Goal: Task Accomplishment & Management: Manage account settings

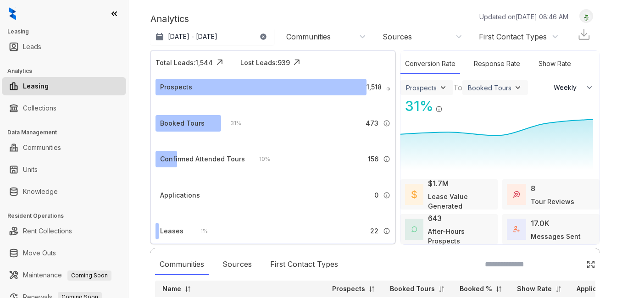
select select "******"
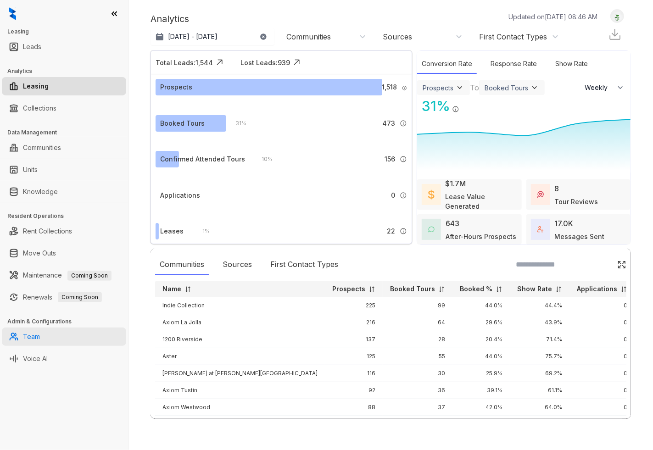
click at [40, 298] on link "Team" at bounding box center [31, 337] width 17 height 18
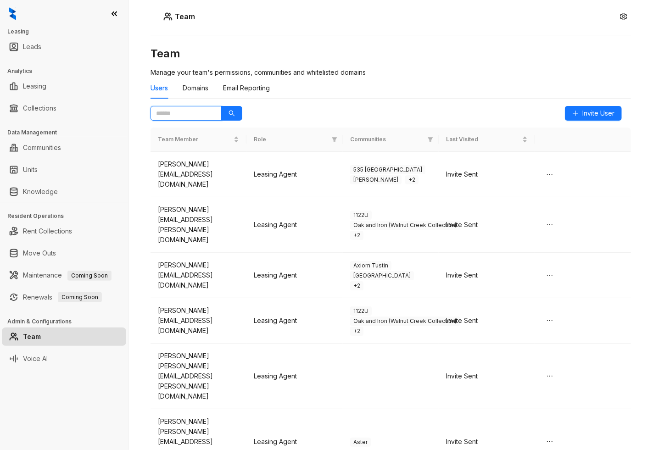
click at [173, 114] on input "text" at bounding box center [182, 113] width 53 height 10
type input "*********"
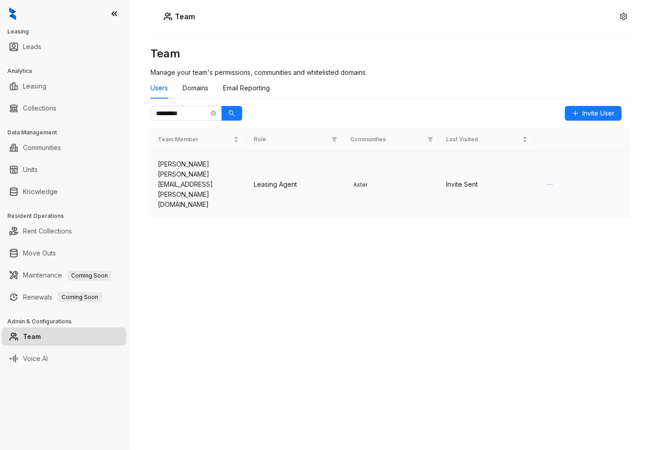
click at [548, 181] on icon "ellipsis" at bounding box center [549, 184] width 7 height 7
click at [558, 196] on span "Delete" at bounding box center [560, 193] width 20 height 10
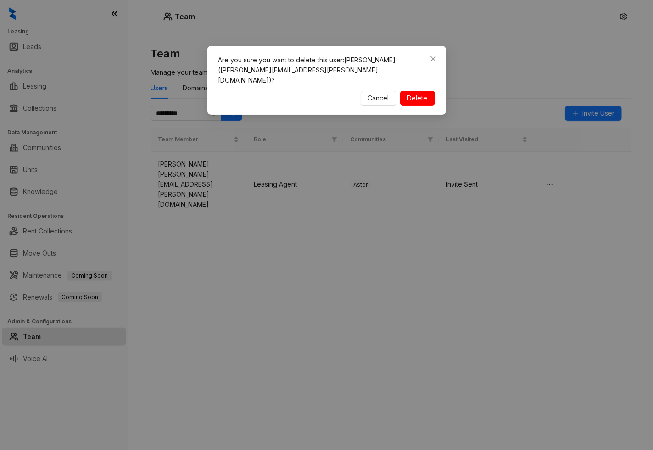
click at [418, 93] on span "Delete" at bounding box center [418, 98] width 20 height 10
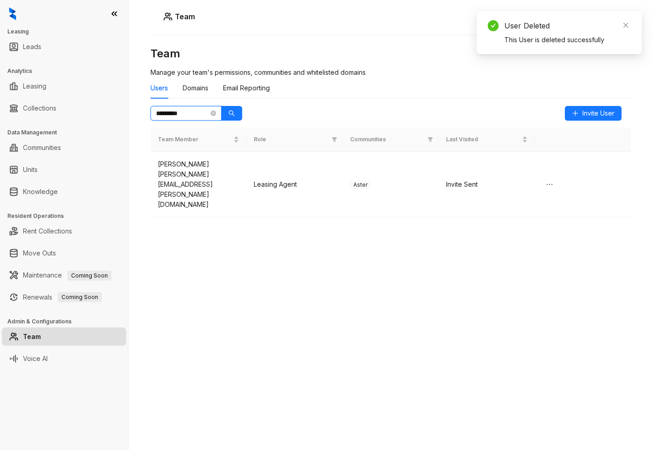
click at [200, 111] on input "*********" at bounding box center [182, 113] width 53 height 10
click at [212, 112] on icon "close-circle" at bounding box center [214, 114] width 6 height 6
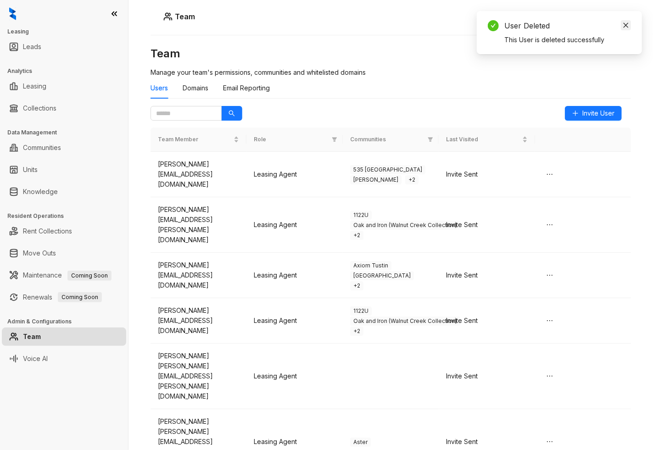
click at [622, 25] on icon "close" at bounding box center [626, 25] width 6 height 6
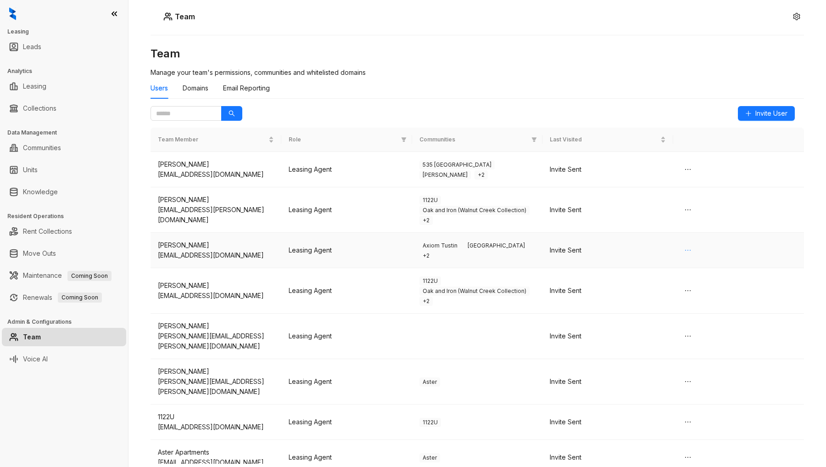
click at [622, 251] on icon "ellipsis" at bounding box center [687, 249] width 7 height 7
click at [622, 281] on span "Delete" at bounding box center [708, 284] width 52 height 10
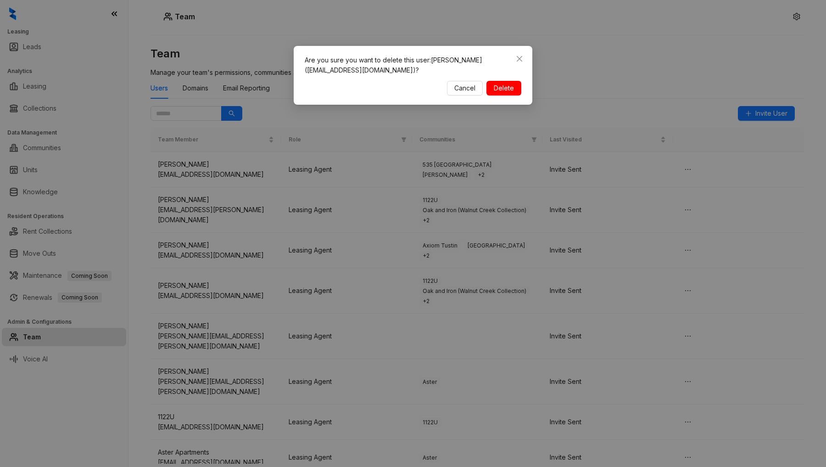
click at [498, 85] on span "Delete" at bounding box center [504, 88] width 20 height 10
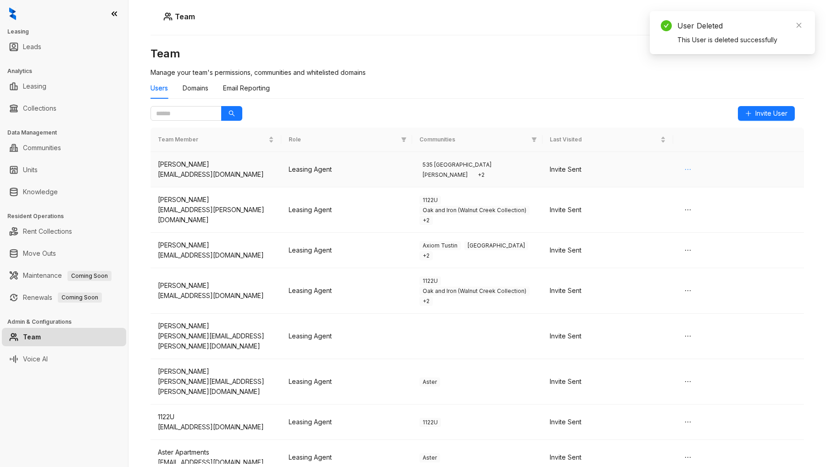
click at [622, 168] on icon "ellipsis" at bounding box center [687, 169] width 7 height 7
click at [622, 206] on span "Delete" at bounding box center [708, 203] width 52 height 10
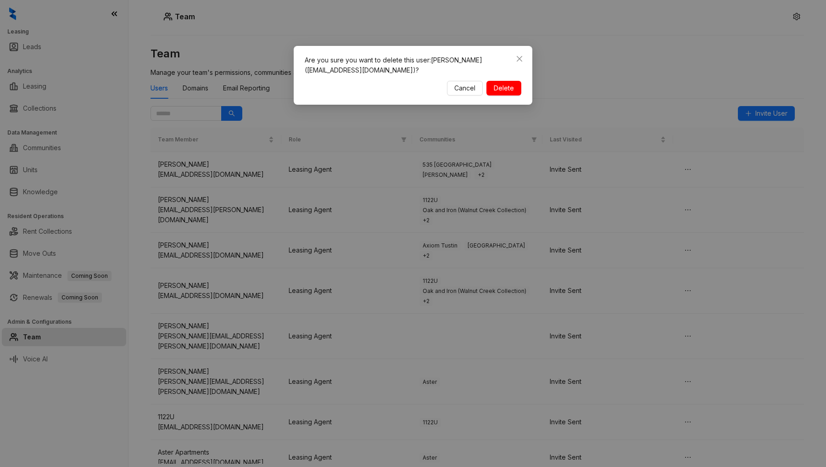
click at [514, 92] on button "Delete" at bounding box center [503, 88] width 35 height 15
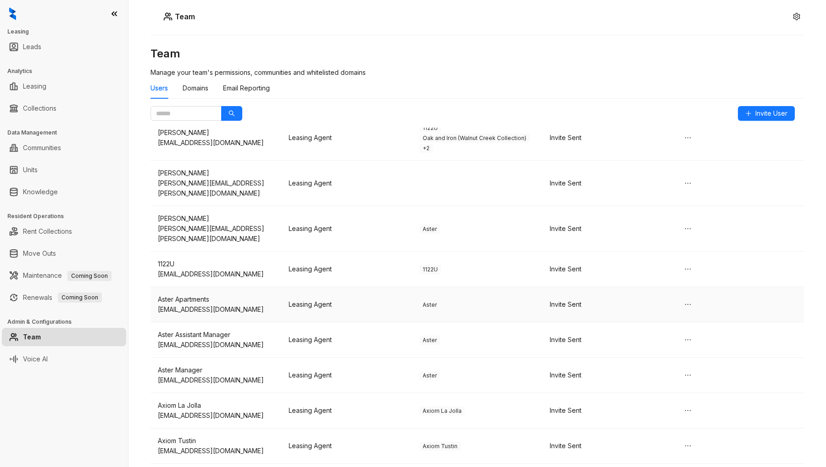
scroll to position [204, 0]
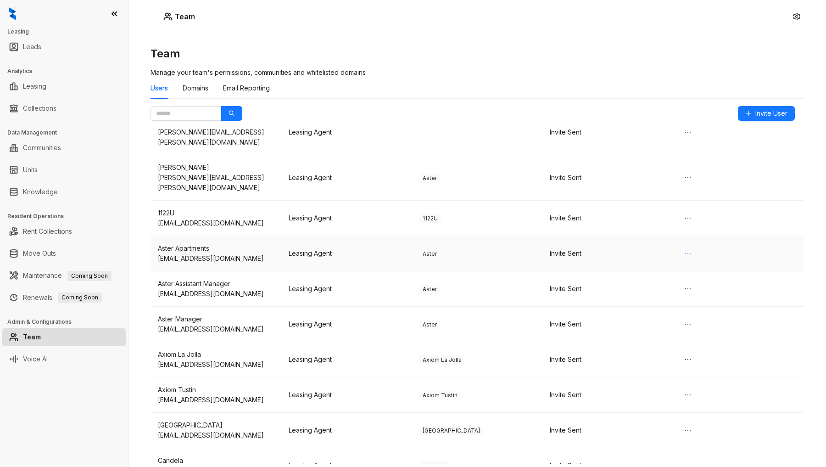
click at [622, 250] on icon "ellipsis" at bounding box center [687, 253] width 7 height 7
click at [622, 251] on span "Delete" at bounding box center [692, 252] width 20 height 10
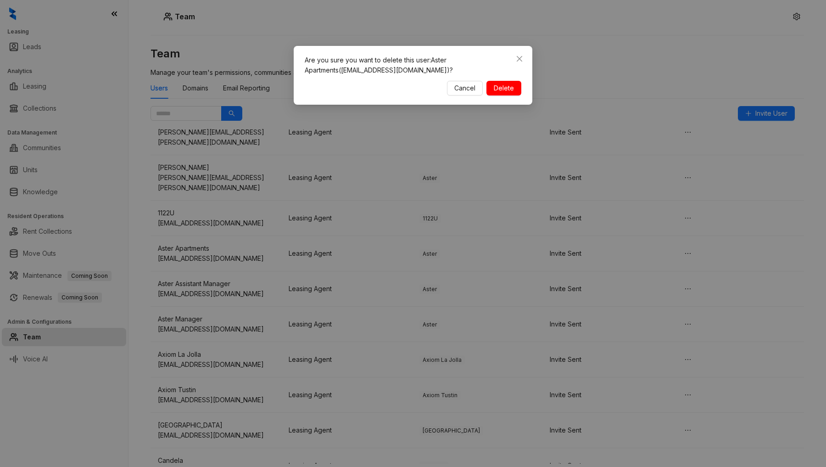
click at [512, 88] on span "Delete" at bounding box center [504, 88] width 20 height 10
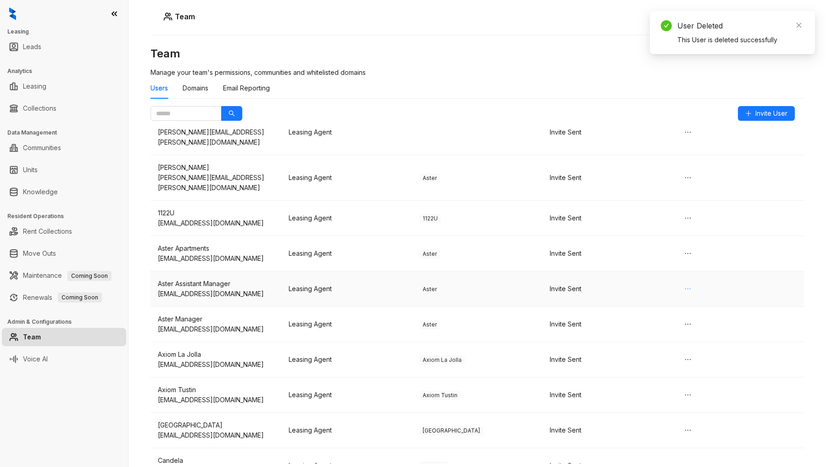
click at [622, 281] on button "button" at bounding box center [688, 288] width 15 height 15
click at [622, 288] on span "Delete" at bounding box center [692, 288] width 20 height 10
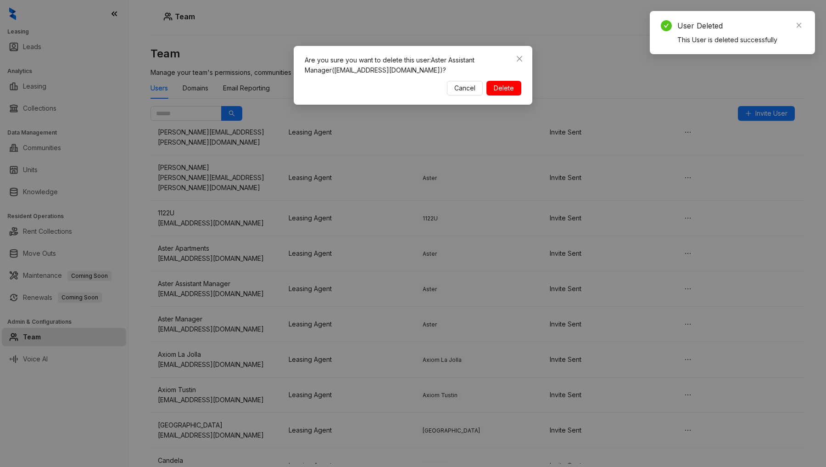
click at [503, 88] on span "Delete" at bounding box center [504, 88] width 20 height 10
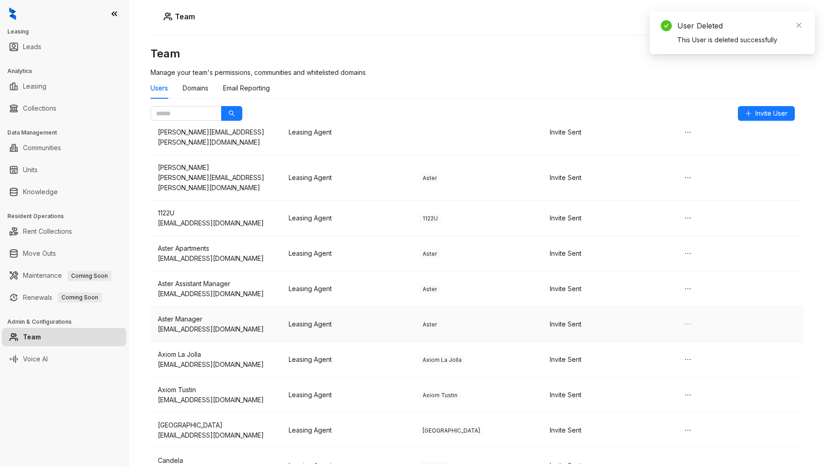
click at [622, 298] on icon "ellipsis" at bounding box center [687, 323] width 7 height 7
click at [622, 298] on span "Delete" at bounding box center [692, 323] width 20 height 10
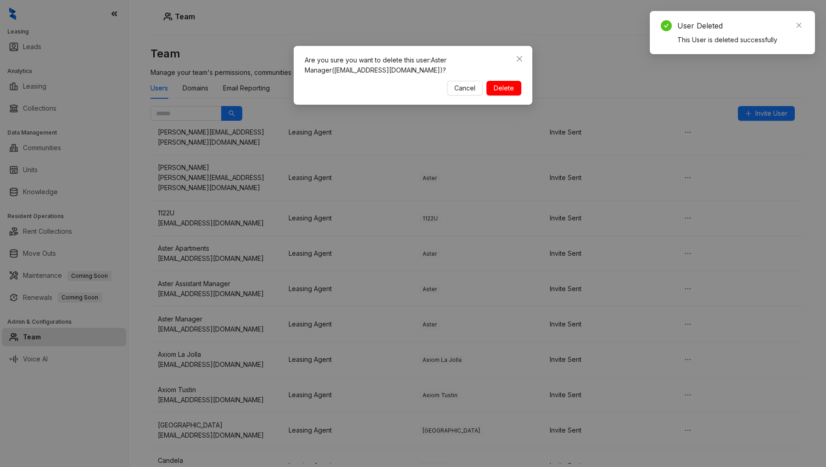
click at [500, 88] on span "Delete" at bounding box center [504, 88] width 20 height 10
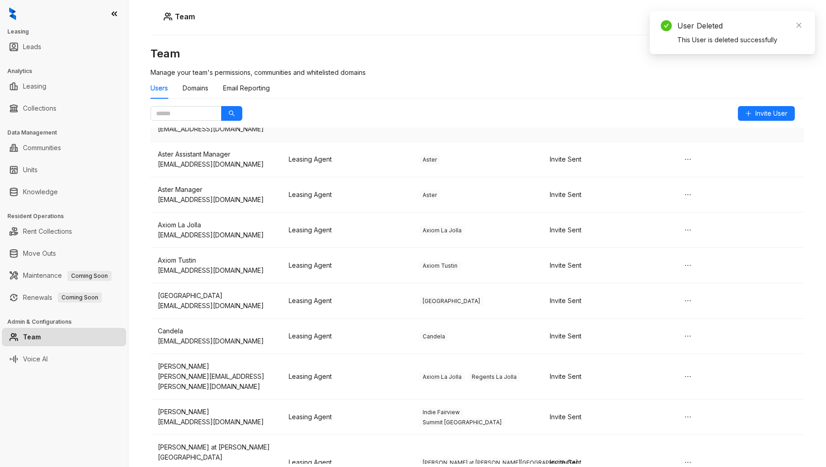
scroll to position [357, 0]
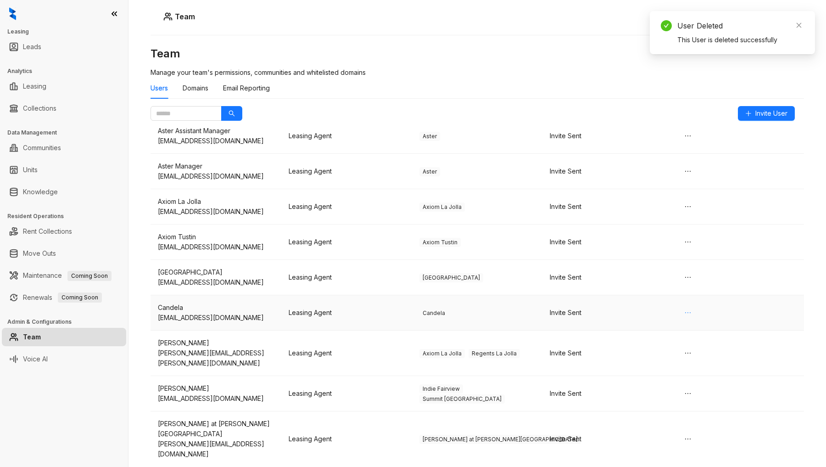
click at [622, 298] on icon "ellipsis" at bounding box center [687, 312] width 7 height 7
click at [622, 298] on span "Delete" at bounding box center [692, 312] width 20 height 10
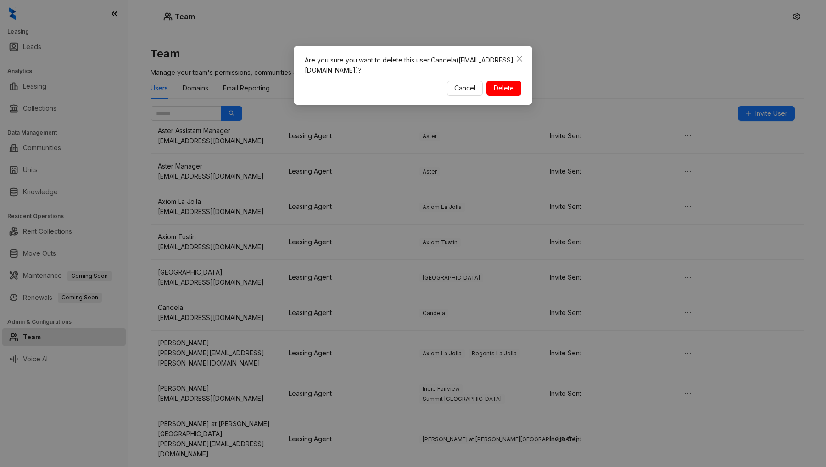
click at [490, 85] on button "Delete" at bounding box center [503, 88] width 35 height 15
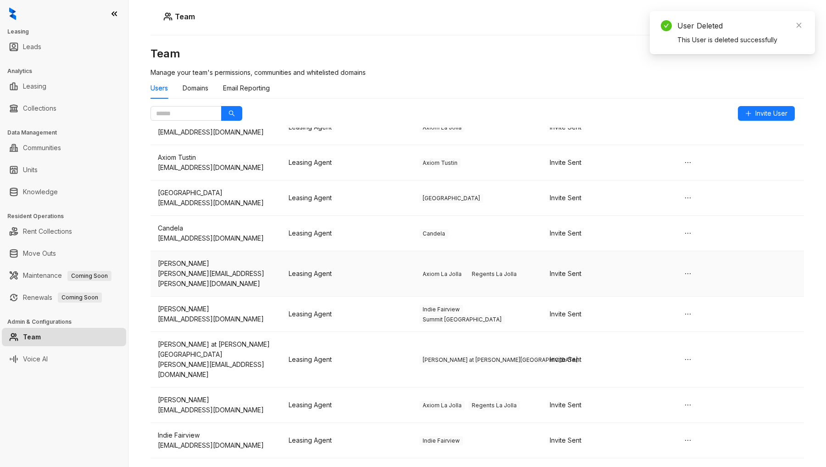
scroll to position [459, 0]
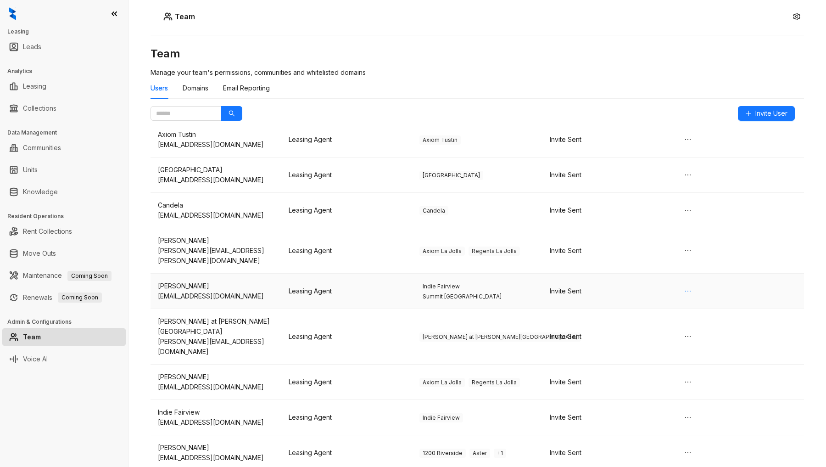
click at [622, 287] on icon "ellipsis" at bounding box center [687, 290] width 7 height 7
click at [622, 281] on span "Delete" at bounding box center [692, 280] width 20 height 10
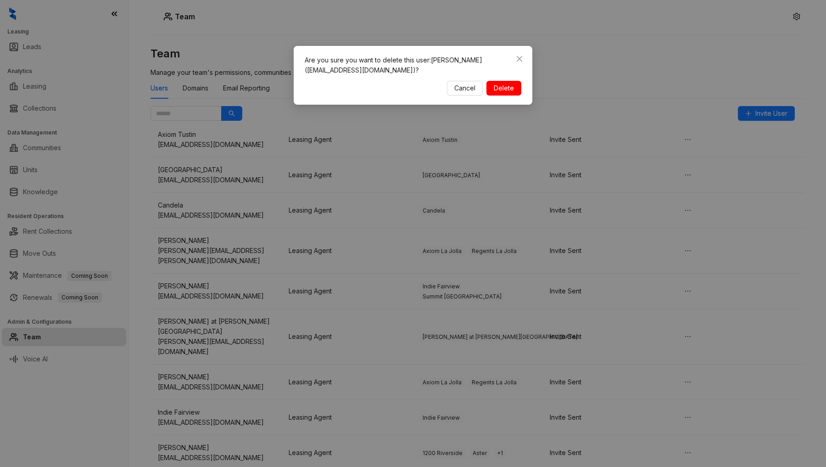
click at [501, 88] on span "Delete" at bounding box center [504, 88] width 20 height 10
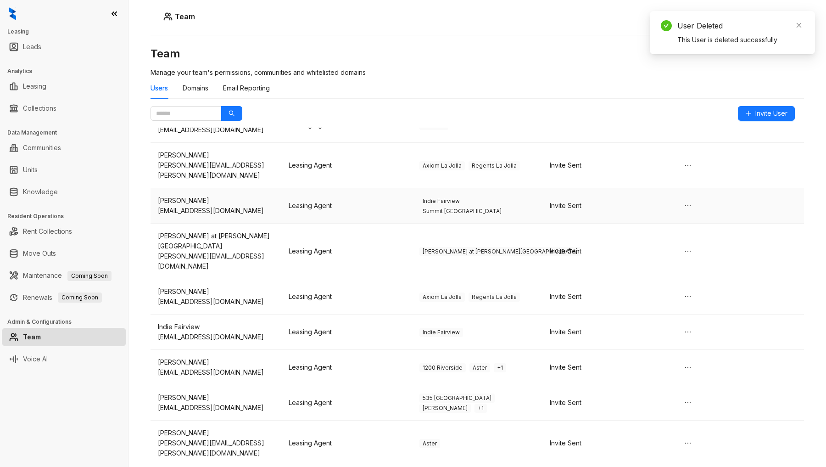
scroll to position [561, 0]
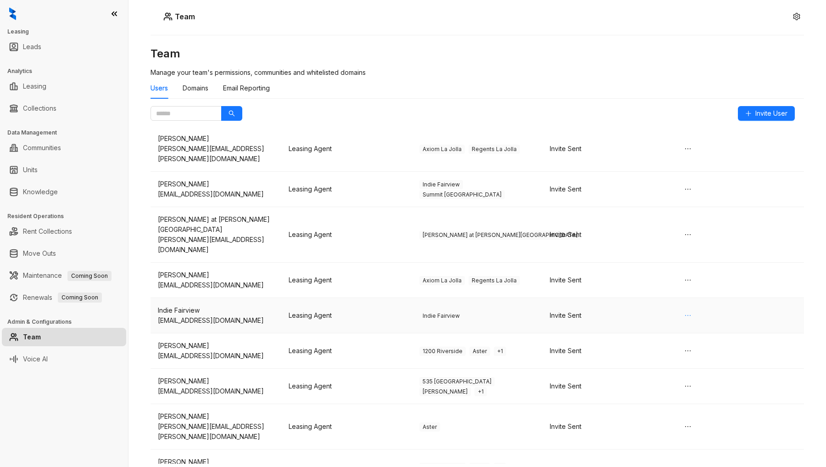
click at [622, 298] on icon "ellipsis" at bounding box center [687, 315] width 7 height 7
click at [622, 285] on span "Delete" at bounding box center [692, 284] width 20 height 10
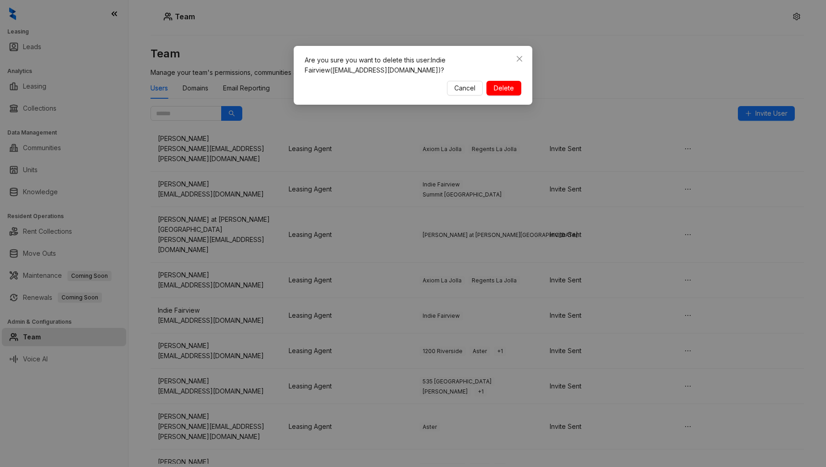
click at [506, 88] on span "Delete" at bounding box center [504, 88] width 20 height 10
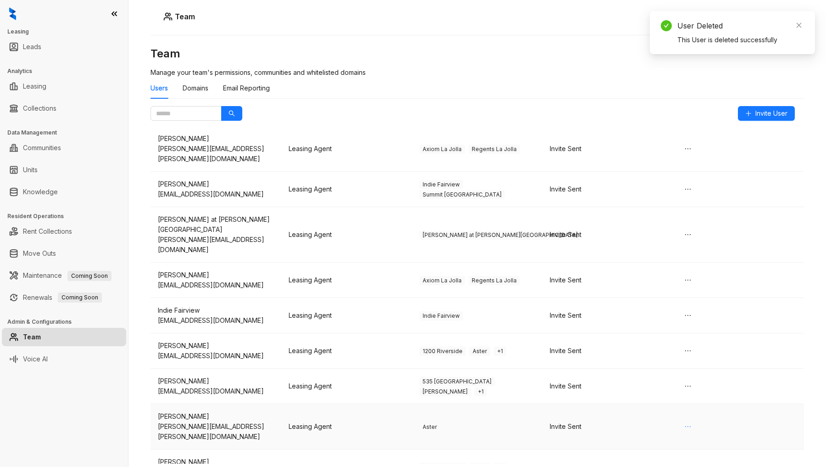
click at [622, 298] on icon "ellipsis" at bounding box center [687, 426] width 7 height 7
click at [622, 298] on span "Delete" at bounding box center [692, 391] width 20 height 10
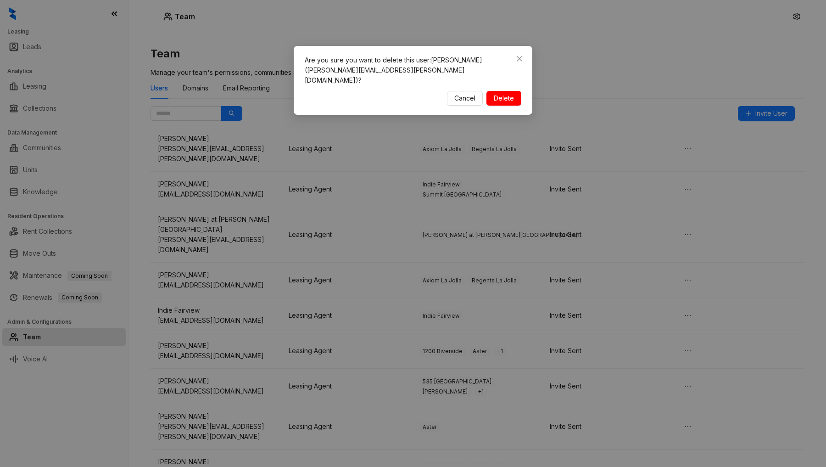
click at [492, 91] on button "Delete" at bounding box center [503, 98] width 35 height 15
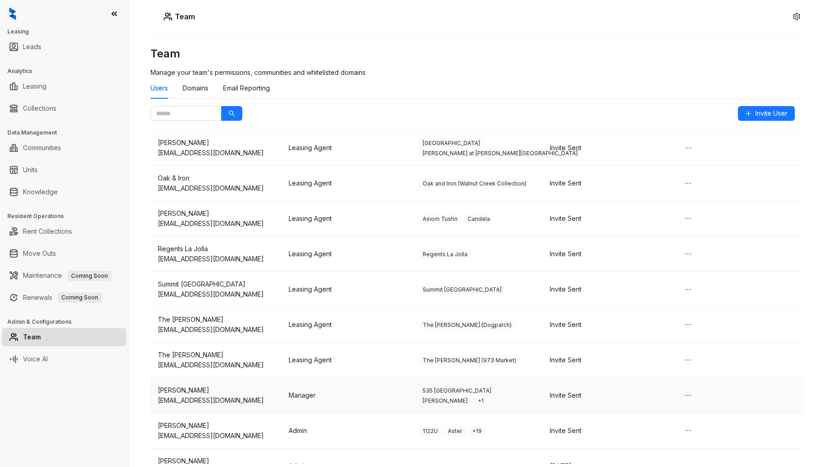
scroll to position [969, 0]
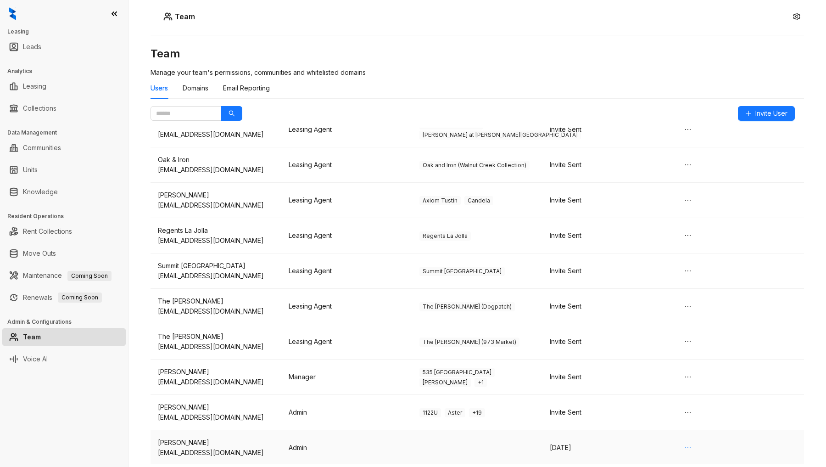
click at [622, 298] on button "button" at bounding box center [688, 447] width 15 height 15
click at [622, 298] on span "Delete" at bounding box center [692, 417] width 20 height 10
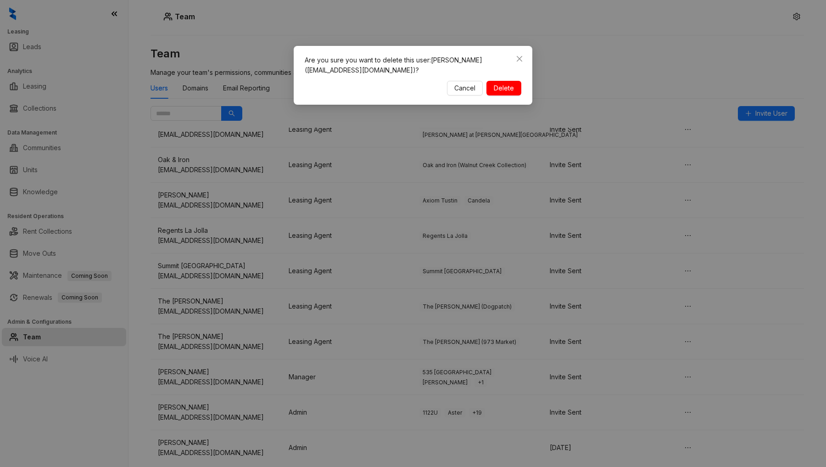
click at [505, 89] on span "Delete" at bounding box center [504, 88] width 20 height 10
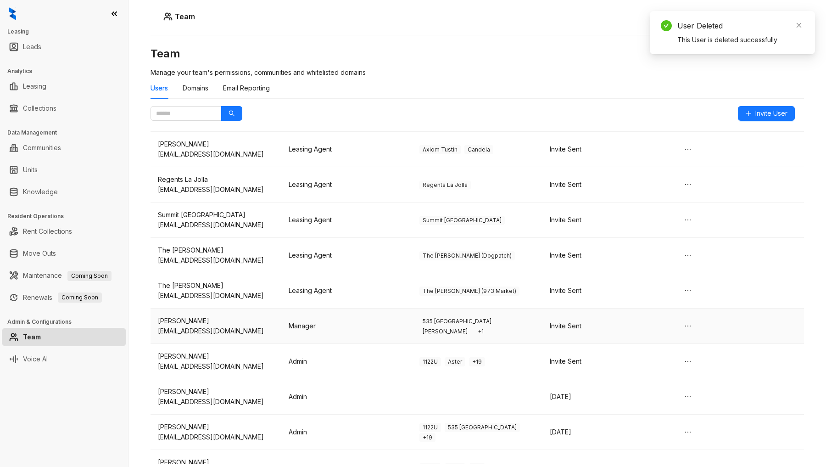
scroll to position [1027, 0]
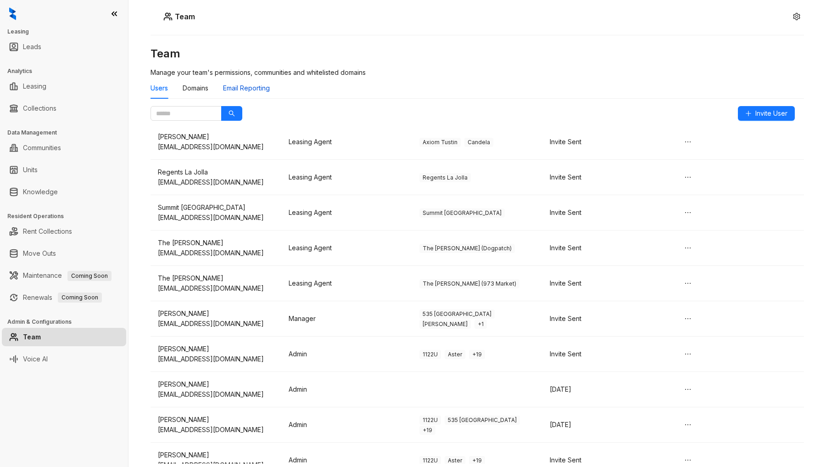
click at [236, 91] on div "Email Reporting" at bounding box center [246, 88] width 47 height 10
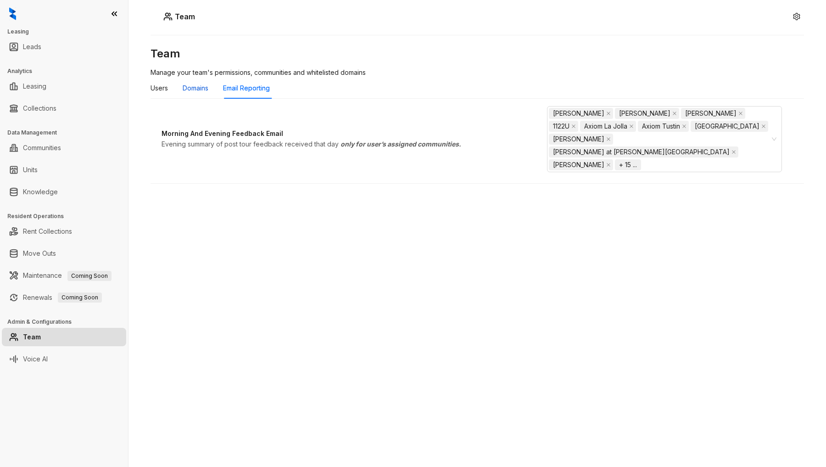
click at [197, 87] on div "Domains" at bounding box center [196, 88] width 26 height 10
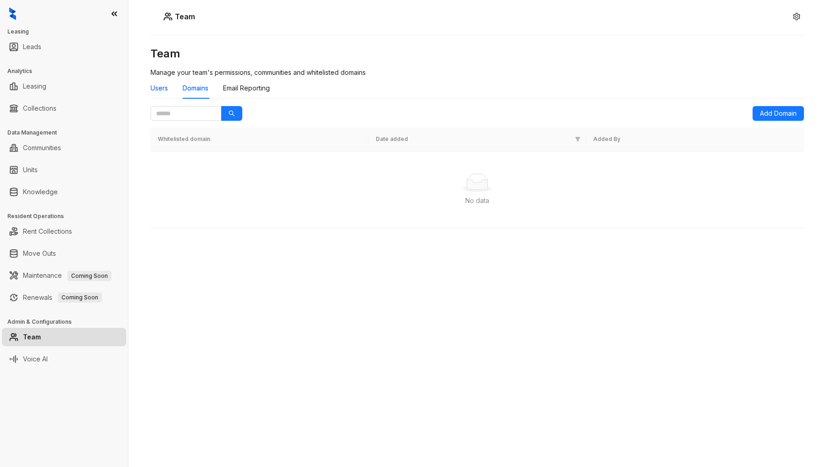
click at [153, 83] on div "Users" at bounding box center [159, 88] width 17 height 10
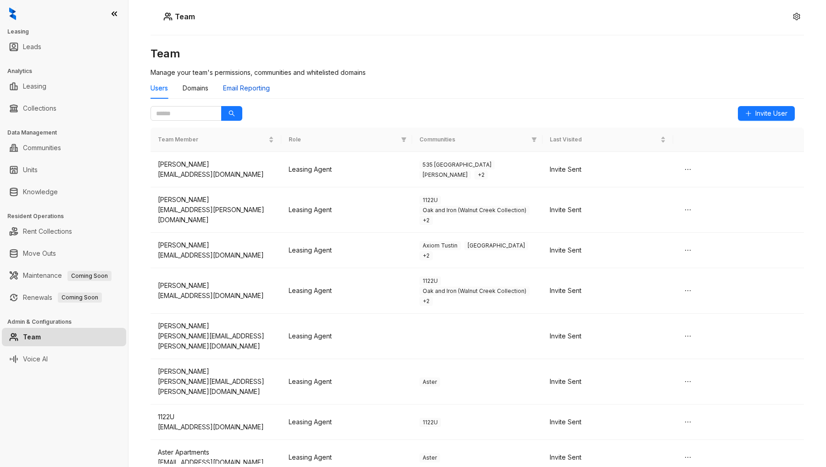
click at [263, 85] on div "Email Reporting" at bounding box center [246, 88] width 47 height 10
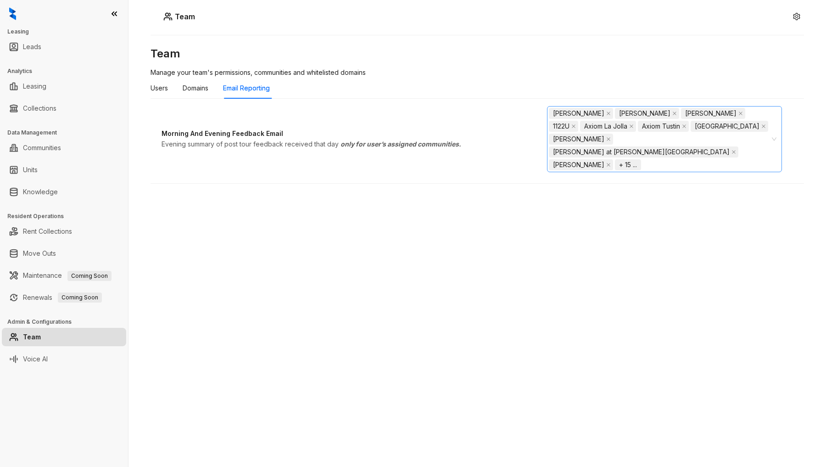
click at [622, 160] on span "+ 15 ..." at bounding box center [628, 165] width 18 height 10
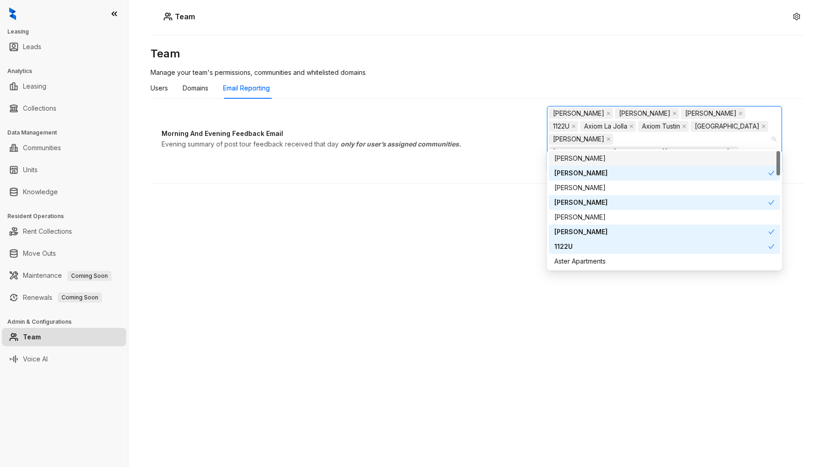
drag, startPoint x: 741, startPoint y: 142, endPoint x: 758, endPoint y: 139, distance: 17.4
click at [622, 142] on div "[PERSON_NAME] [PERSON_NAME] [PERSON_NAME] 1122U Axiom La Jolla Axiom Tustin [GE…" at bounding box center [660, 139] width 222 height 64
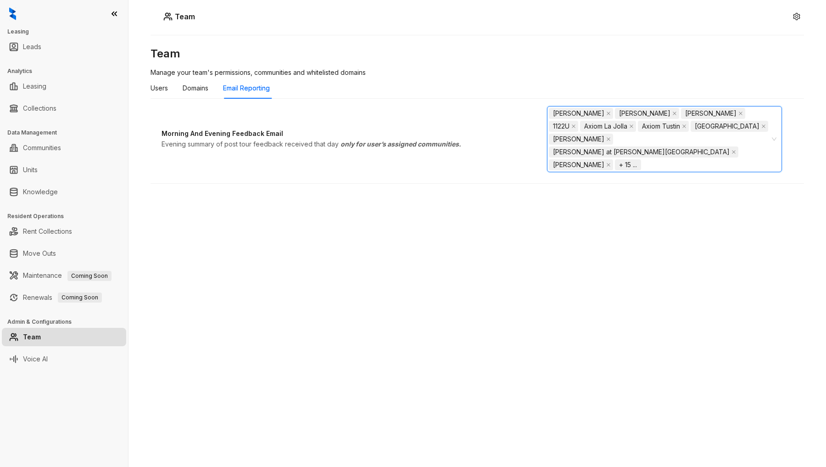
click at [622, 160] on span "+ 15 ..." at bounding box center [628, 165] width 18 height 10
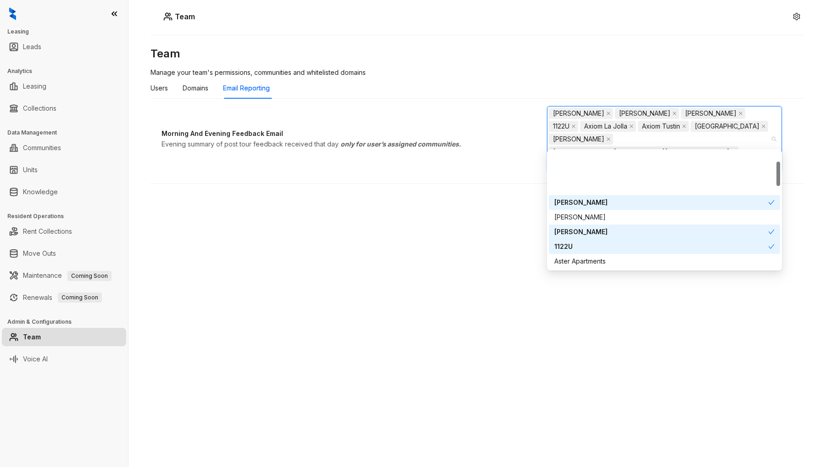
scroll to position [51, 0]
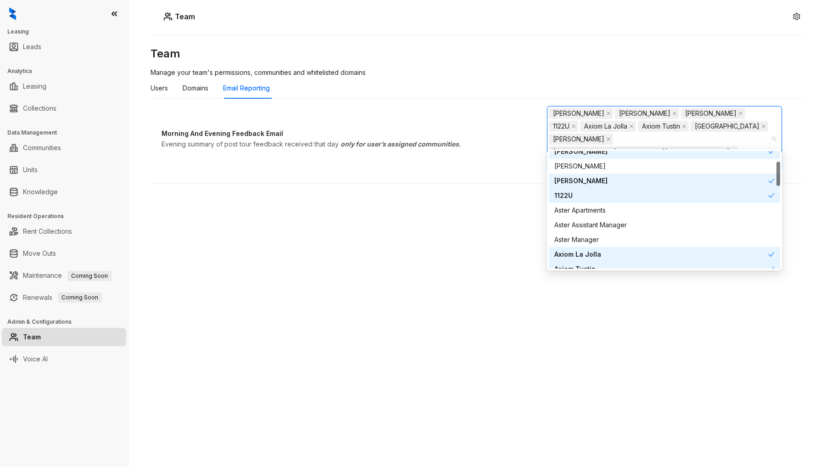
click at [622, 180] on icon "check" at bounding box center [771, 181] width 6 height 6
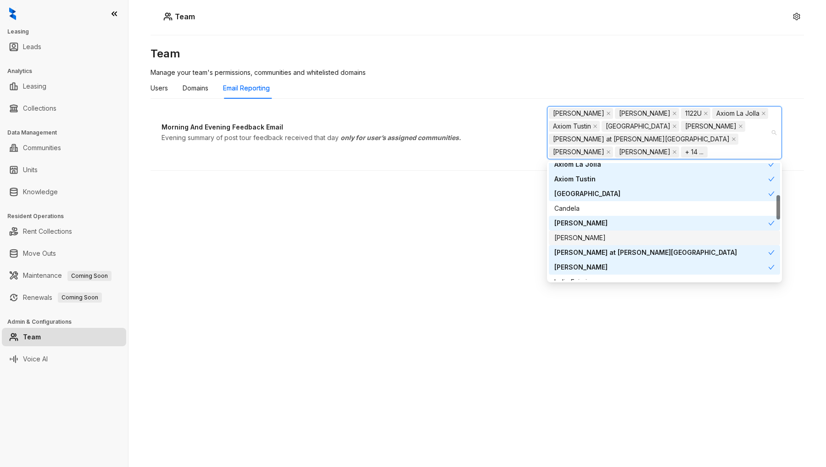
scroll to position [204, 0]
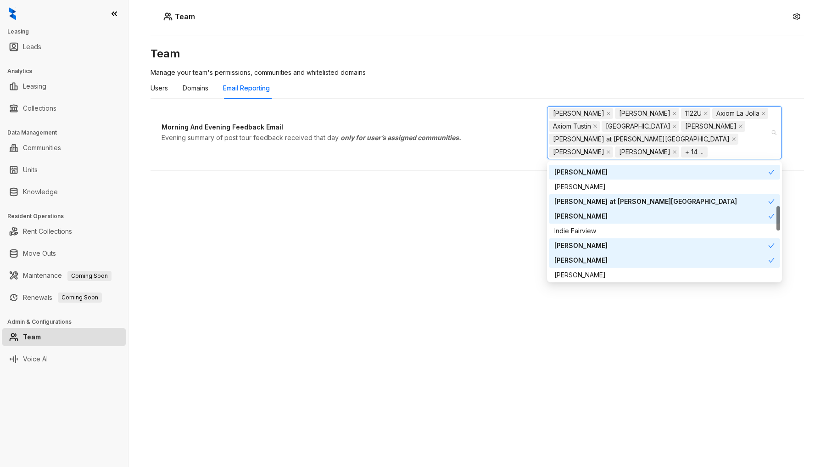
click at [622, 215] on icon "check" at bounding box center [771, 216] width 6 height 6
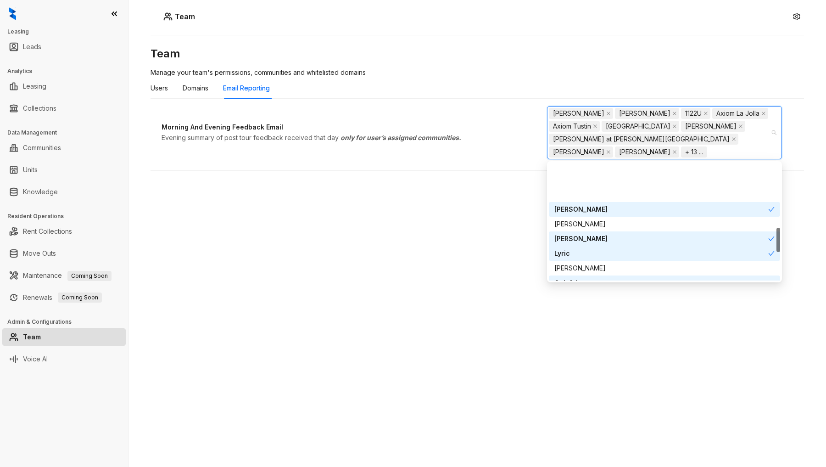
scroll to position [306, 0]
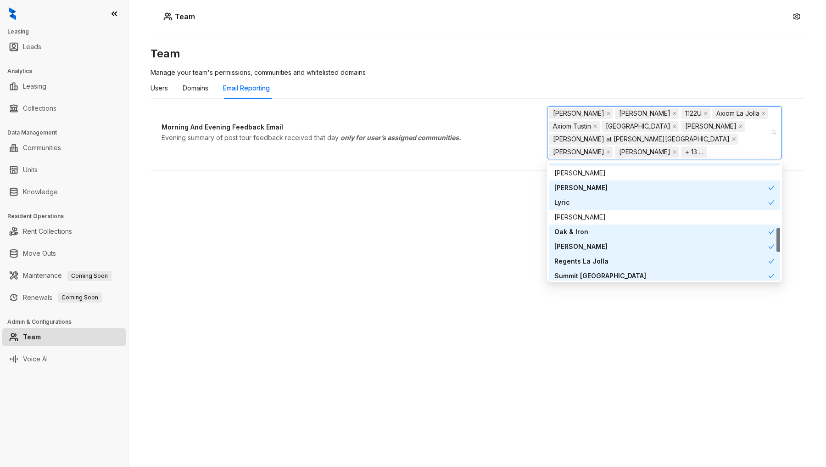
click at [622, 186] on div "[PERSON_NAME]" at bounding box center [661, 188] width 214 height 10
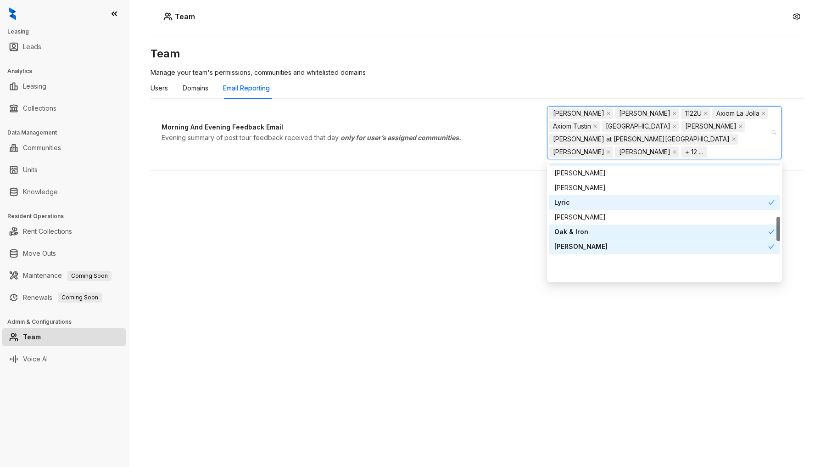
scroll to position [255, 0]
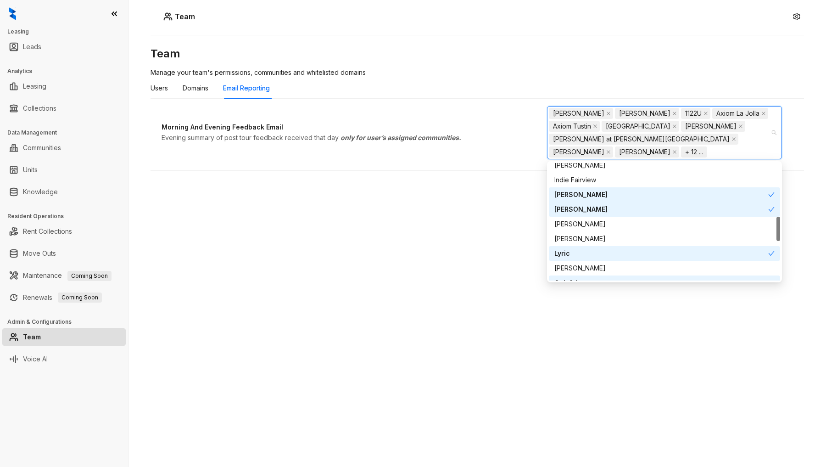
click at [622, 196] on div "[PERSON_NAME]" at bounding box center [661, 195] width 214 height 10
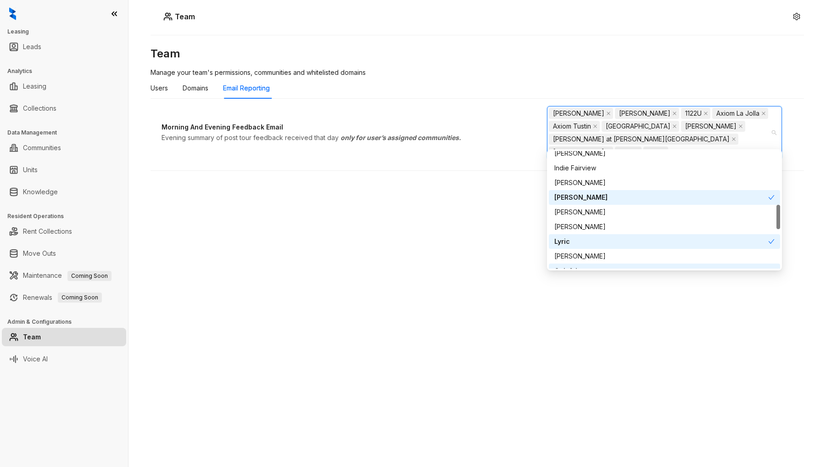
click at [622, 196] on div "[PERSON_NAME]" at bounding box center [661, 197] width 214 height 10
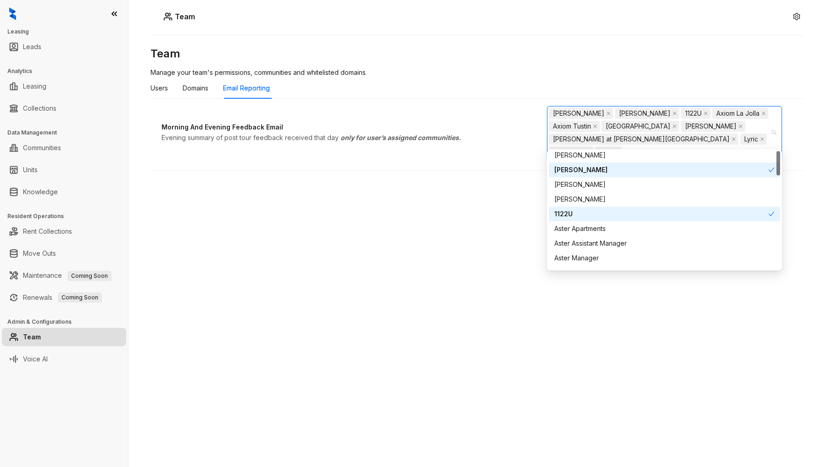
scroll to position [0, 0]
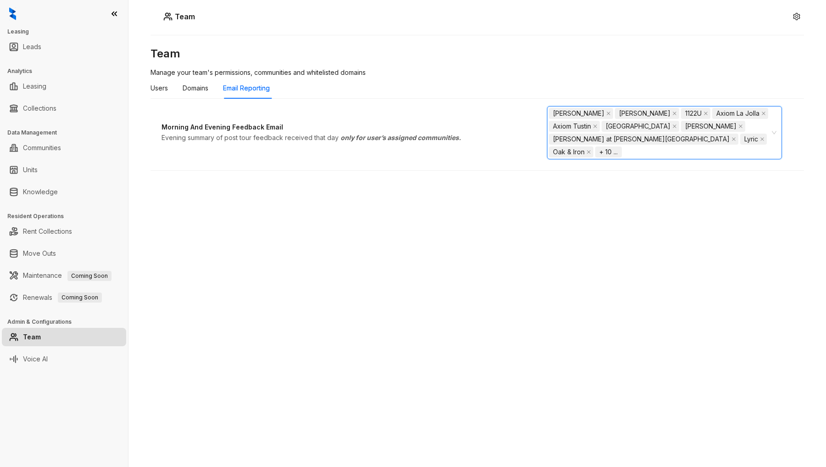
click at [622, 126] on div "[PERSON_NAME] [PERSON_NAME] 1122U Axiom La Jolla Axiom Tustin [GEOGRAPHIC_DATA]…" at bounding box center [664, 132] width 235 height 53
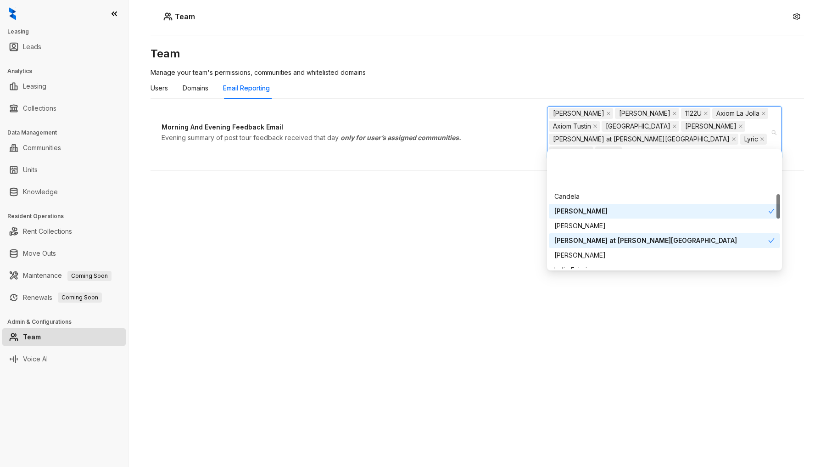
scroll to position [204, 0]
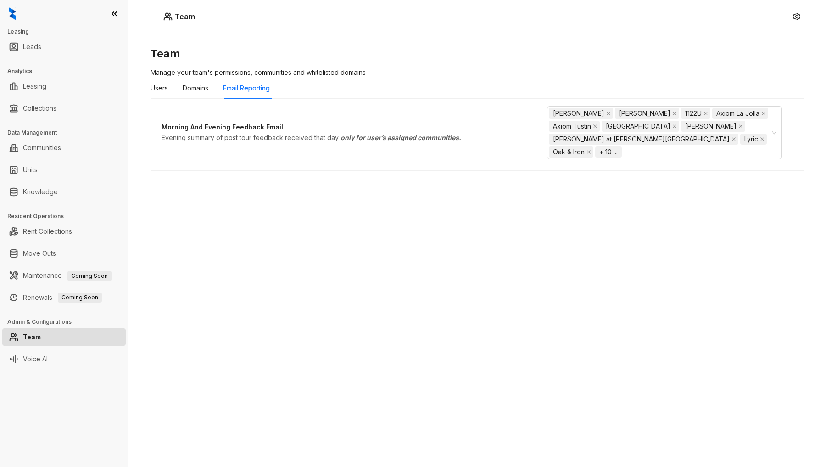
click at [320, 218] on div "Team Manage your team's permissions, communities and whitelisted domains Users …" at bounding box center [478, 214] width 654 height 336
click at [38, 166] on link "Units" at bounding box center [30, 170] width 15 height 18
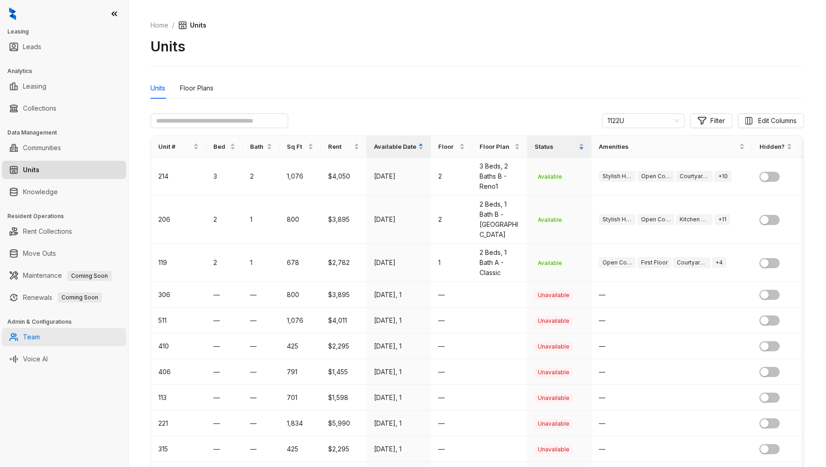
click at [40, 298] on link "Team" at bounding box center [31, 337] width 17 height 18
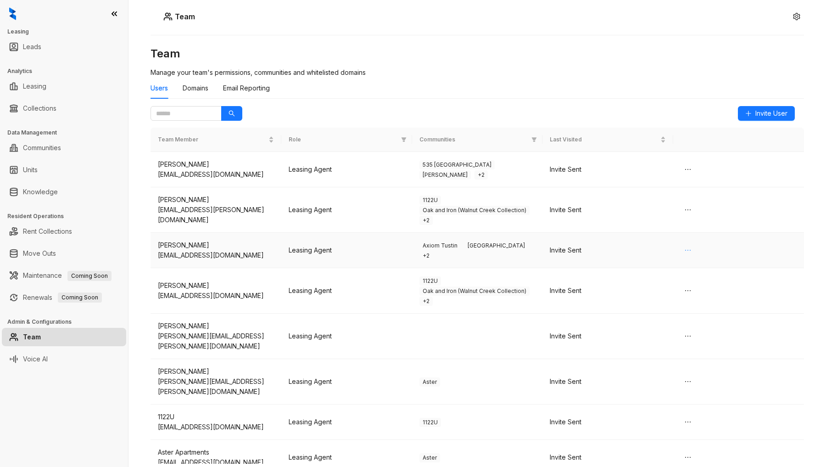
click at [622, 252] on icon "ellipsis" at bounding box center [687, 249] width 7 height 7
click at [622, 283] on span "Delete" at bounding box center [708, 284] width 52 height 10
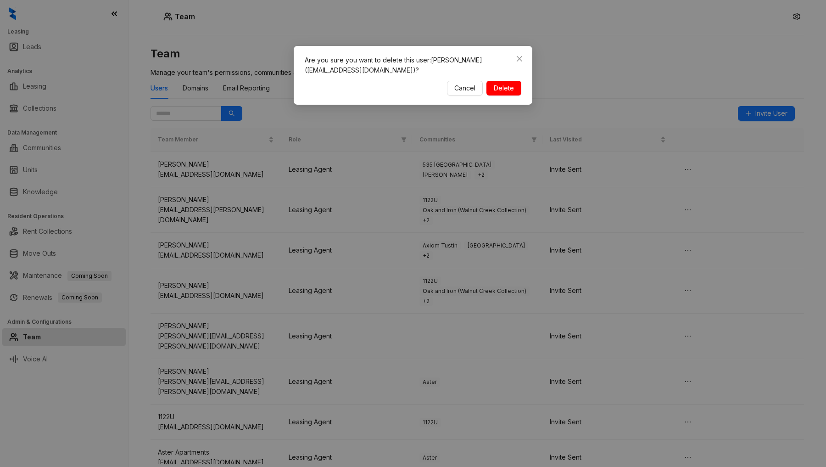
click at [496, 89] on span "Delete" at bounding box center [504, 88] width 20 height 10
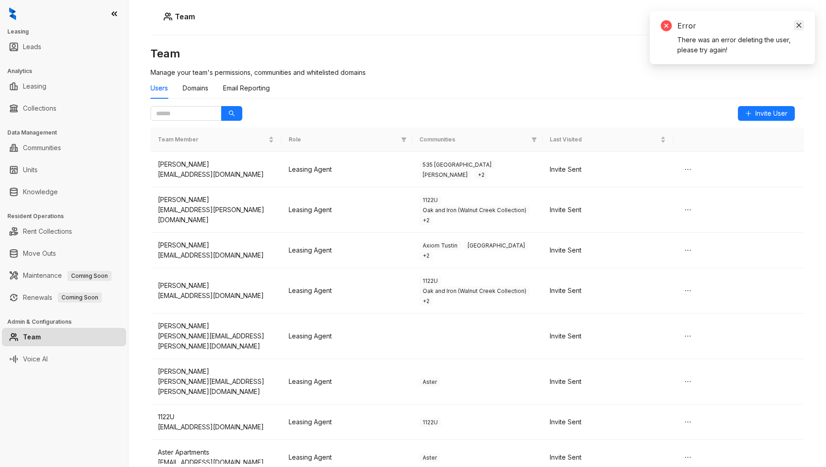
click at [622, 28] on icon "close" at bounding box center [799, 25] width 6 height 6
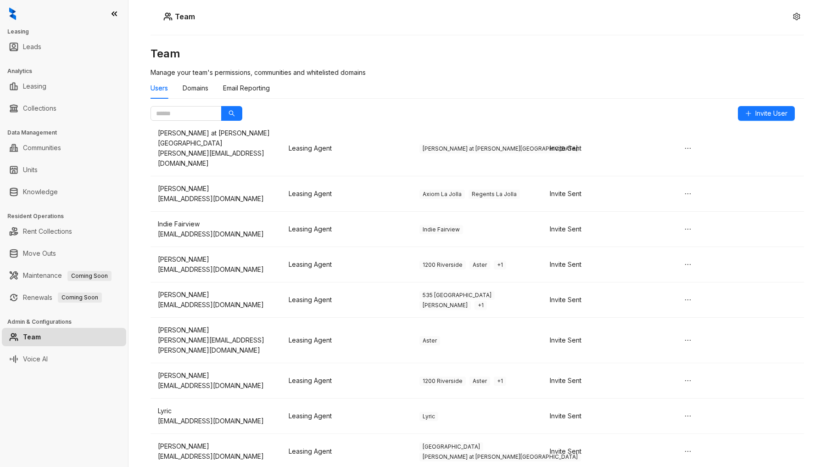
scroll to position [663, 0]
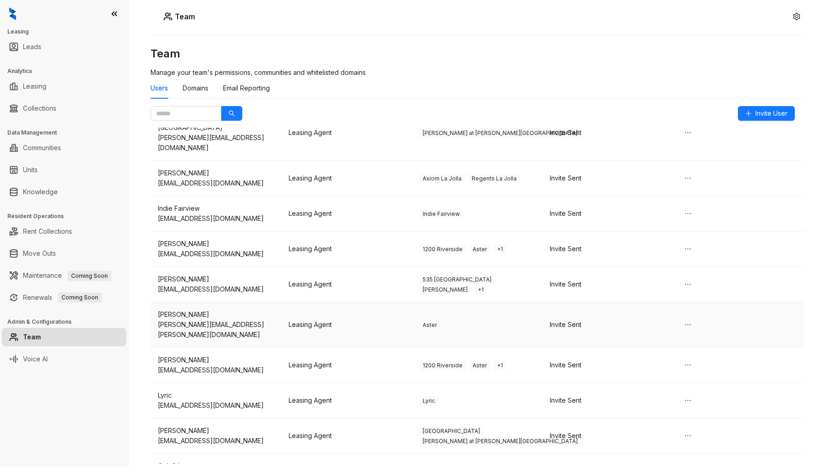
click at [622, 298] on td at bounding box center [738, 324] width 131 height 45
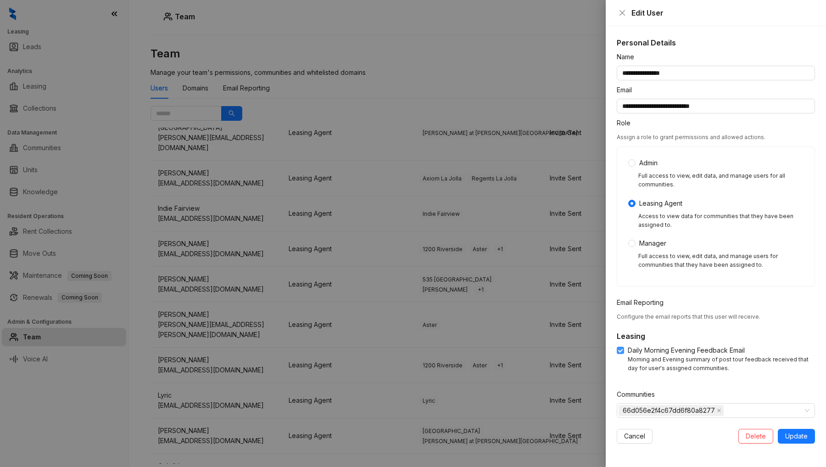
click at [622, 298] on span "Daily Morning Evening Feedback Email" at bounding box center [686, 350] width 124 height 10
click at [622, 298] on icon "close" at bounding box center [719, 410] width 5 height 5
click at [622, 298] on span "Update" at bounding box center [796, 436] width 22 height 10
click at [622, 298] on div at bounding box center [711, 410] width 185 height 13
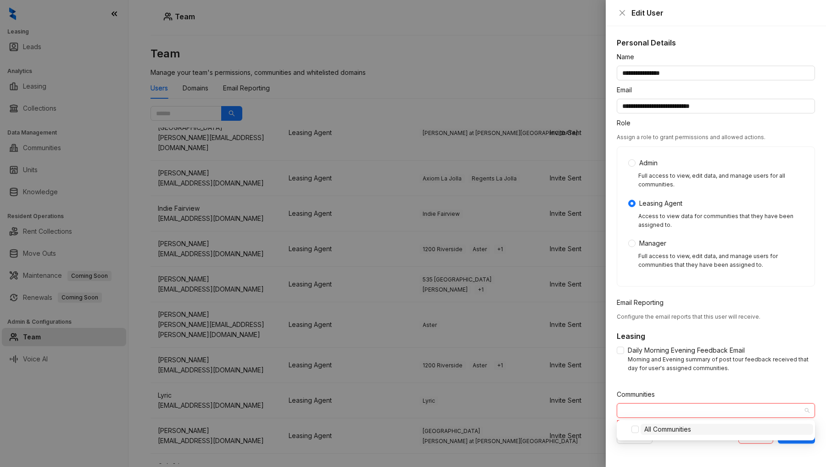
click at [622, 298] on div at bounding box center [711, 410] width 185 height 13
click at [622, 298] on span "Update" at bounding box center [796, 436] width 22 height 10
click at [622, 298] on span "Delete" at bounding box center [756, 436] width 20 height 10
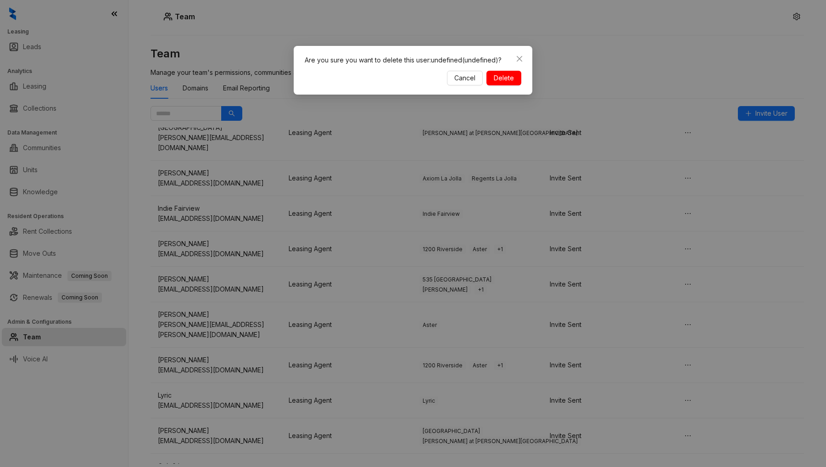
click at [509, 76] on span "Delete" at bounding box center [504, 78] width 20 height 10
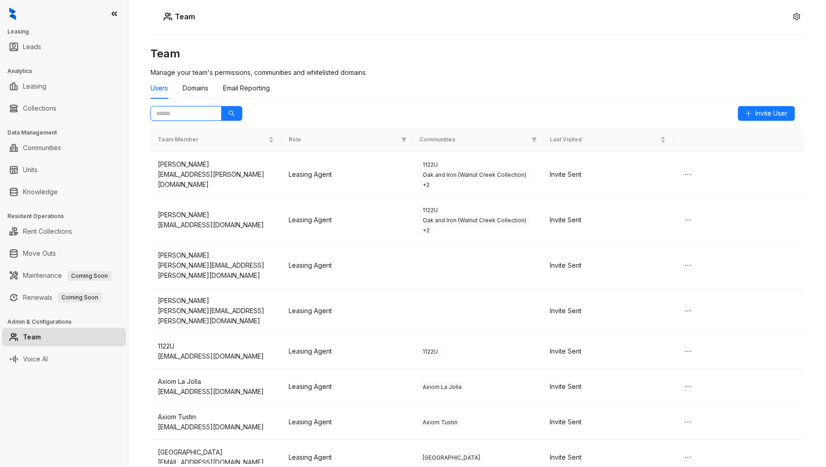
click at [200, 108] on input "text" at bounding box center [182, 113] width 53 height 10
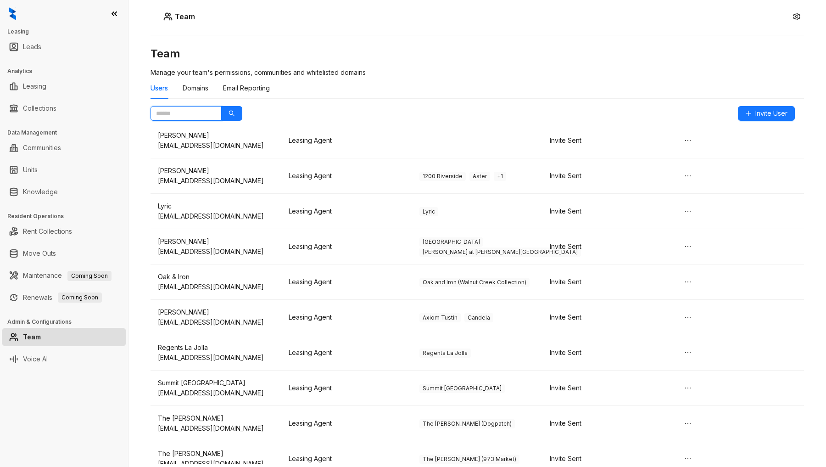
scroll to position [521, 0]
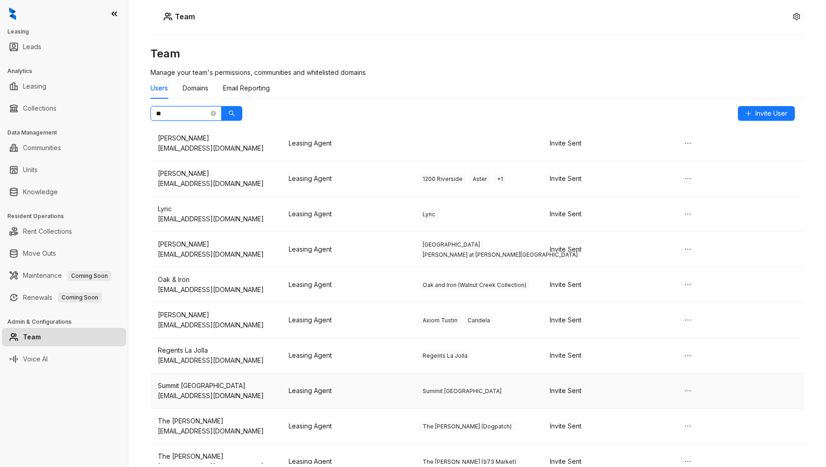
type input "**"
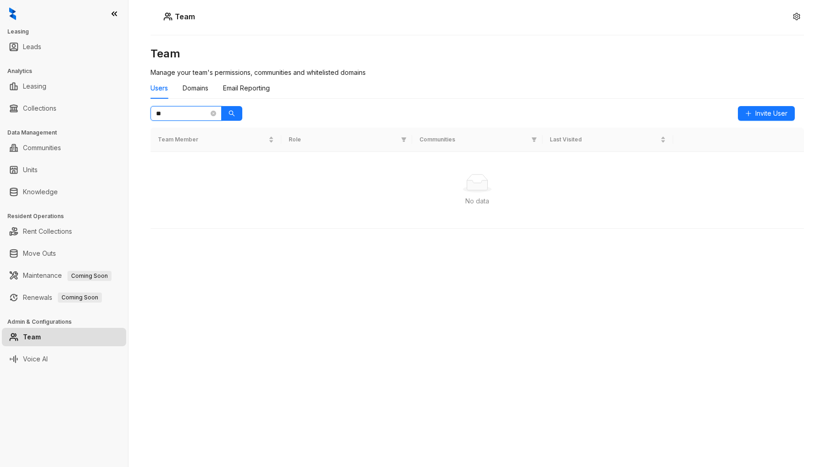
scroll to position [0, 0]
drag, startPoint x: 197, startPoint y: 112, endPoint x: 111, endPoint y: 112, distance: 86.3
click at [108, 112] on div "Leasing Leads Analytics Leasing Collections Data Management Communities Units K…" at bounding box center [413, 233] width 826 height 467
click at [41, 335] on link "Team" at bounding box center [32, 337] width 18 height 18
click at [195, 85] on div "Domains" at bounding box center [196, 88] width 26 height 10
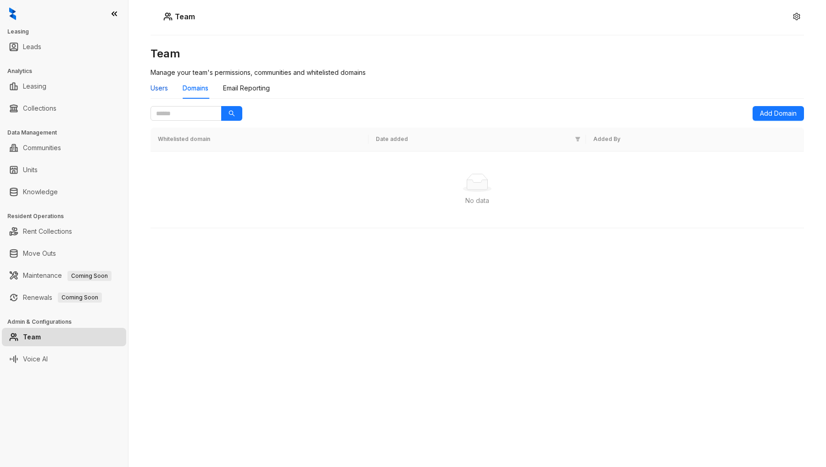
click at [165, 90] on div "Users" at bounding box center [159, 88] width 17 height 10
